Goal: Find specific page/section: Find specific page/section

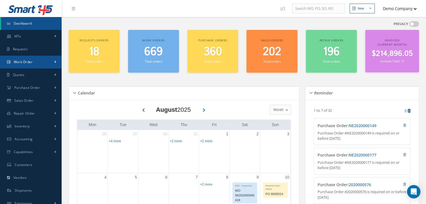
click at [40, 63] on link "Work Order" at bounding box center [31, 62] width 62 height 13
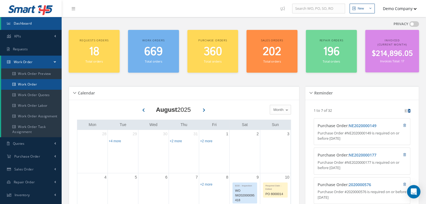
click at [31, 84] on link "Work Order" at bounding box center [31, 84] width 60 height 11
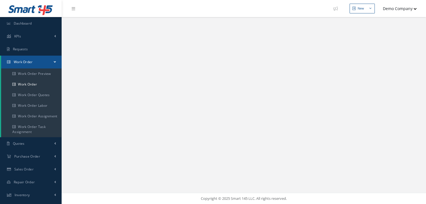
select select "25"
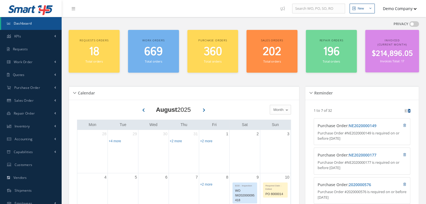
click at [395, 5] on button "Demo Company" at bounding box center [396, 8] width 39 height 11
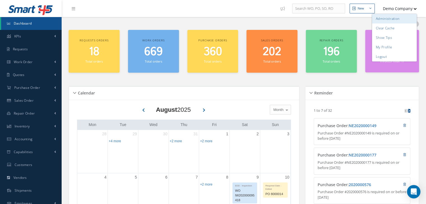
click at [389, 18] on link "Administration" at bounding box center [394, 19] width 45 height 10
